Goal: Task Accomplishment & Management: Complete application form

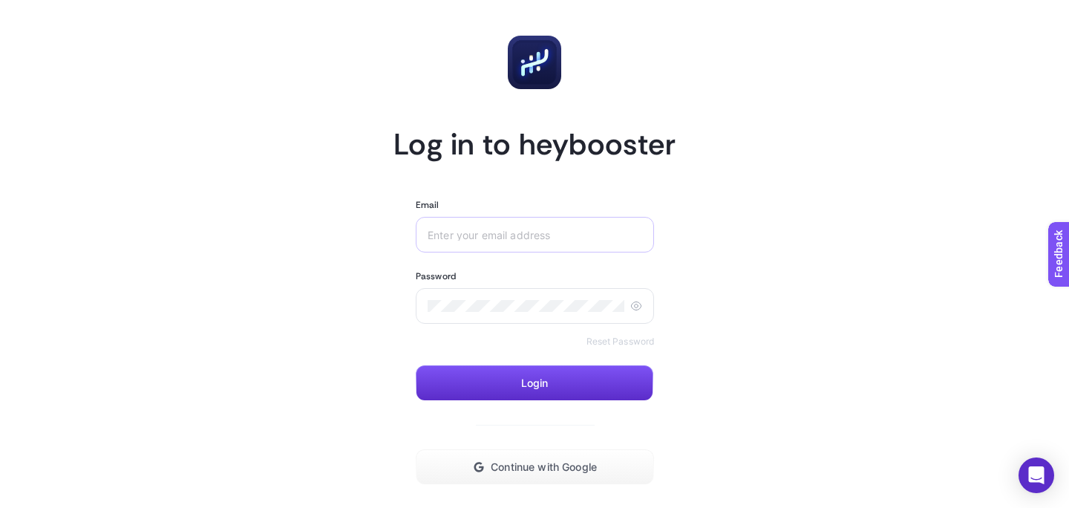
click at [547, 227] on div at bounding box center [535, 235] width 238 height 36
type input "[EMAIL_ADDRESS][DOMAIN_NAME]"
click at [552, 373] on button "Login" at bounding box center [535, 383] width 238 height 36
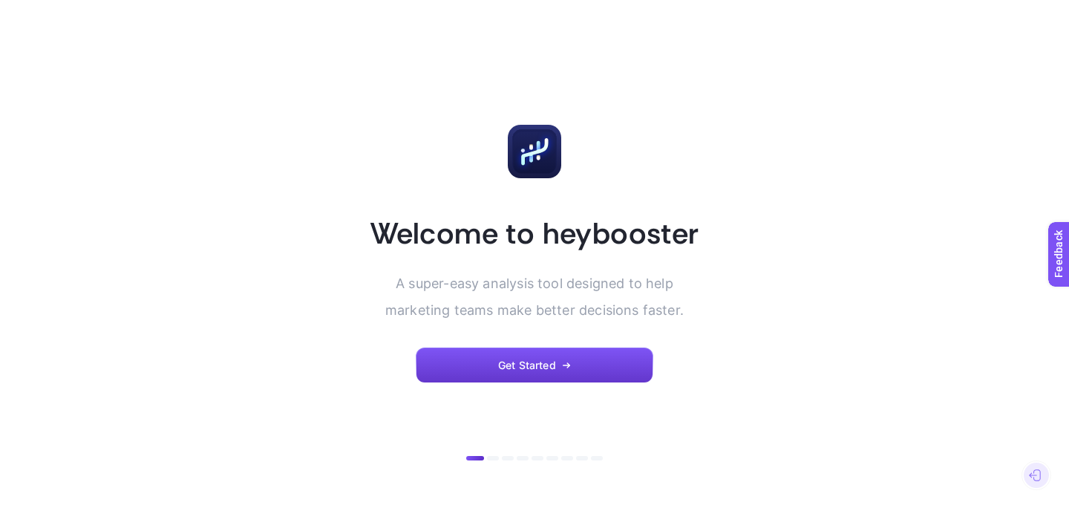
click at [553, 352] on button "Get Started" at bounding box center [535, 366] width 238 height 36
